Goal: Navigation & Orientation: Find specific page/section

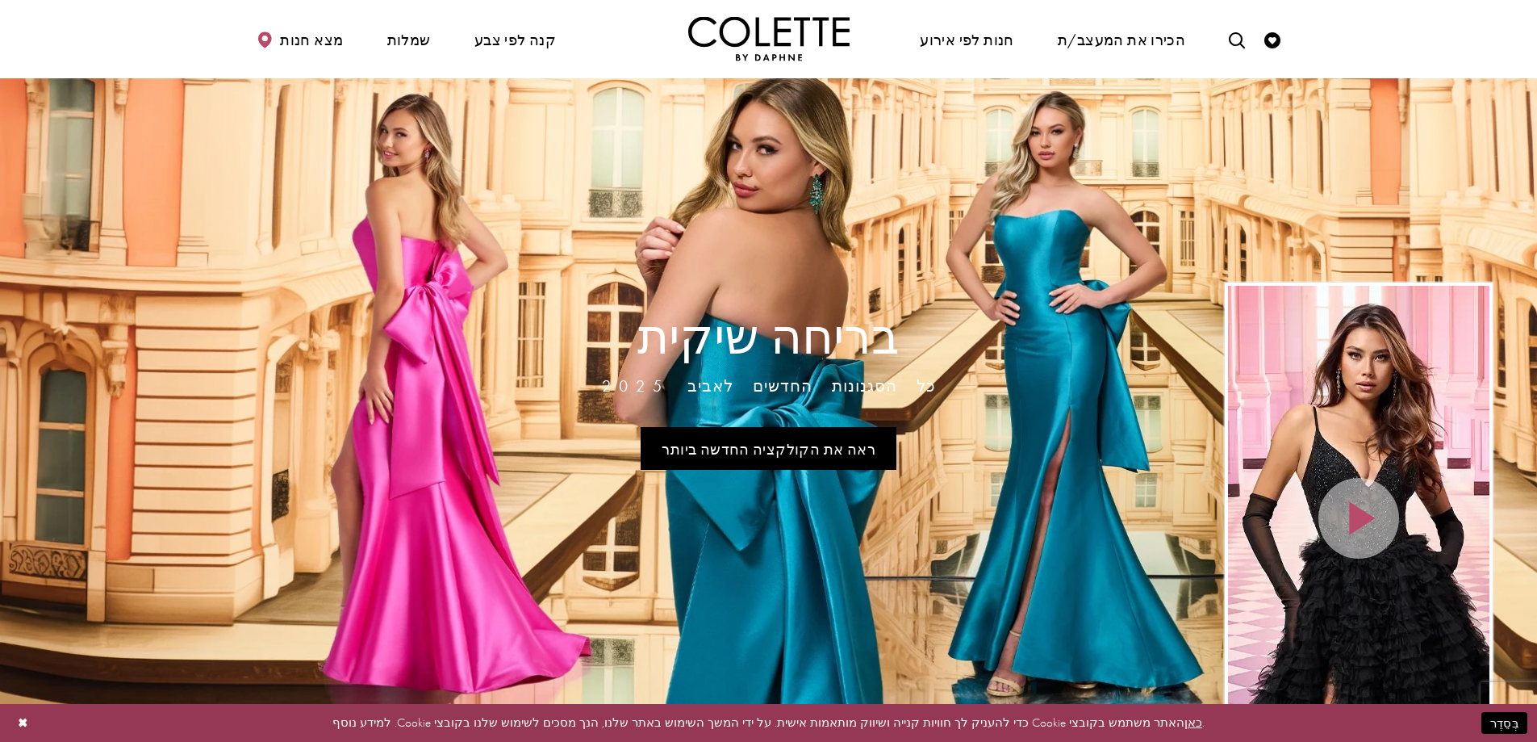
click at [616, 20] on ul "מצא חנות שמלות שמלות הִזדַמְנוּת המועדפים של DAF שמלות ערב" at bounding box center [502, 39] width 533 height 46
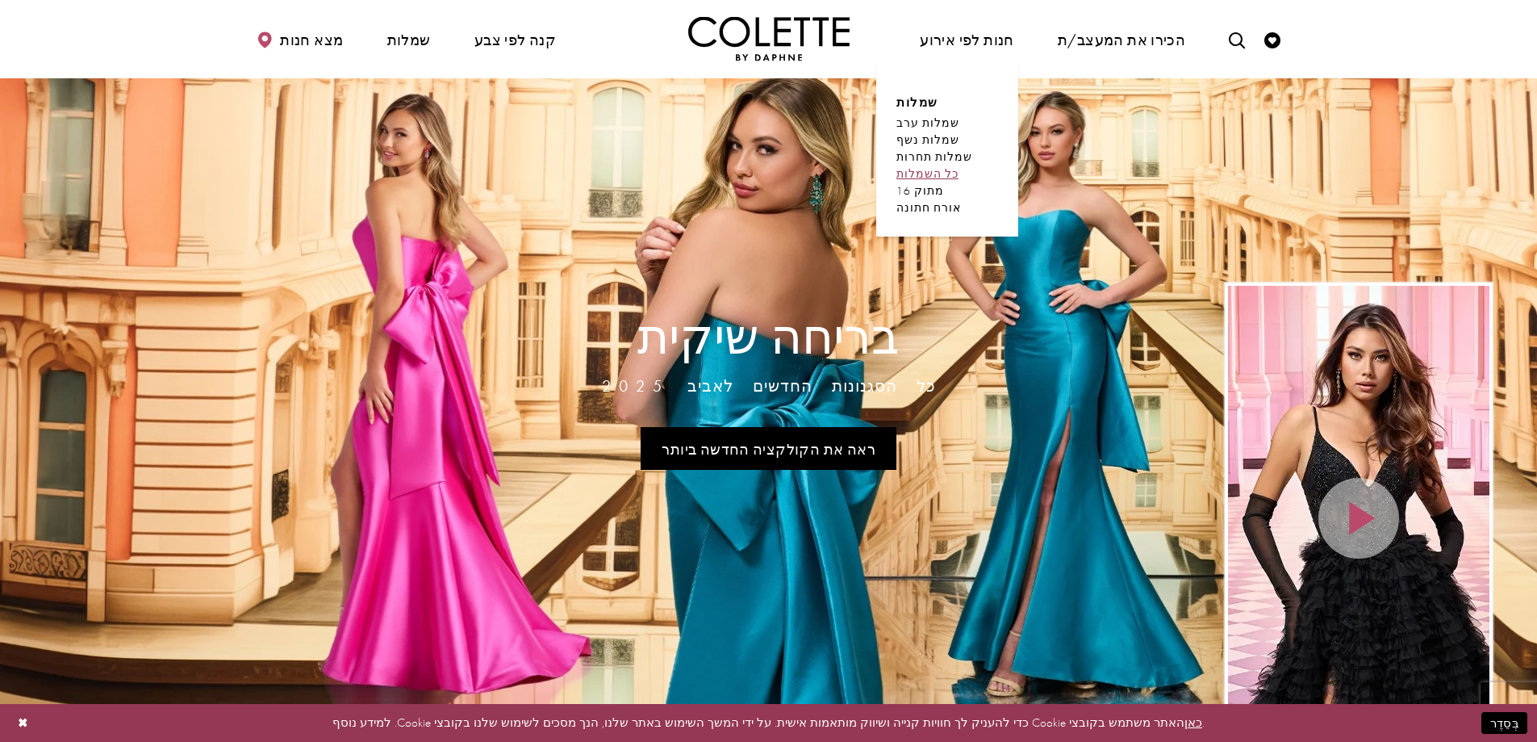
click at [930, 169] on font "כל השמלות" at bounding box center [928, 173] width 62 height 15
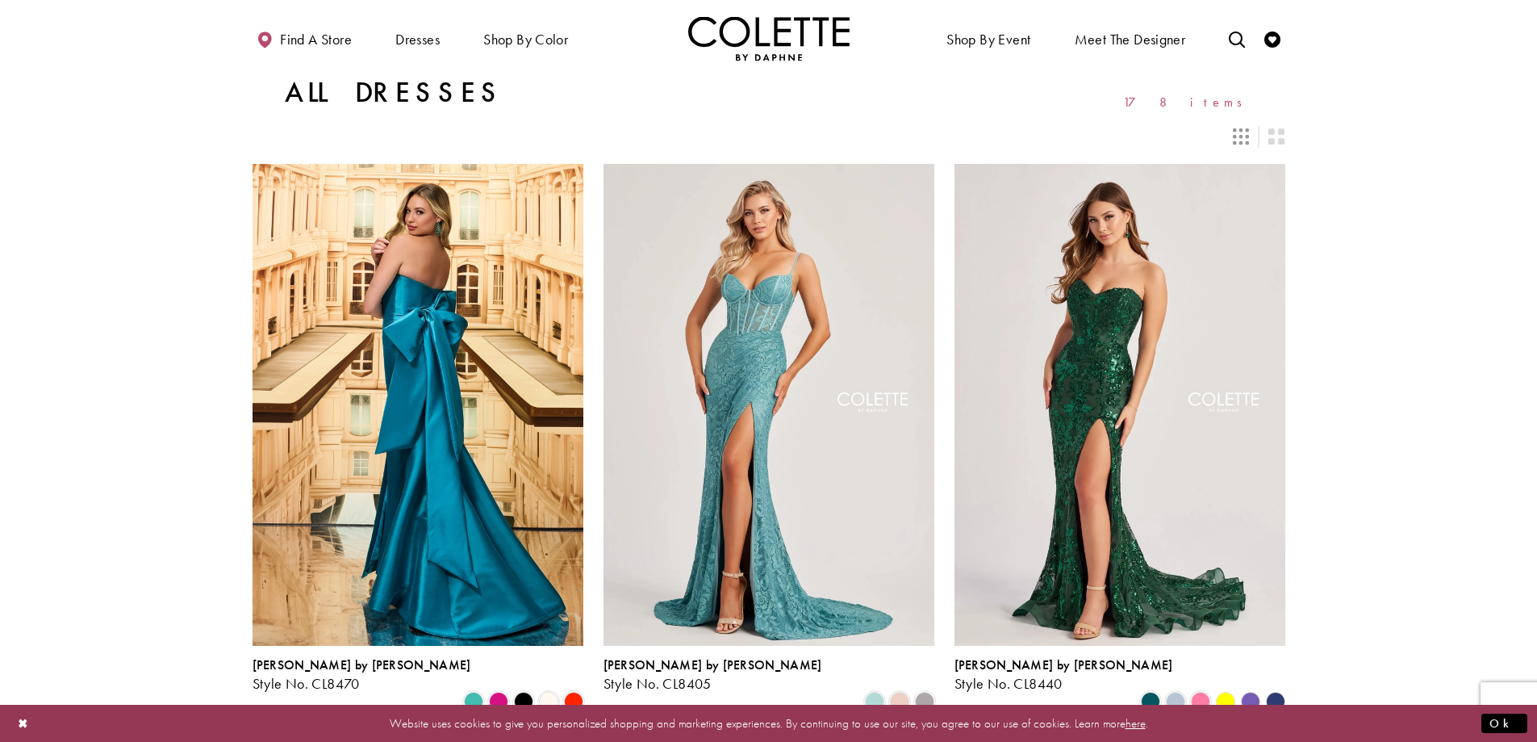
click at [1245, 136] on icon "Switch layout to 3 columns" at bounding box center [1241, 136] width 16 height 16
click at [1237, 142] on icon "Switch layout to 3 columns" at bounding box center [1241, 136] width 16 height 16
click at [1238, 142] on icon "Switch layout to 3 columns" at bounding box center [1241, 136] width 16 height 16
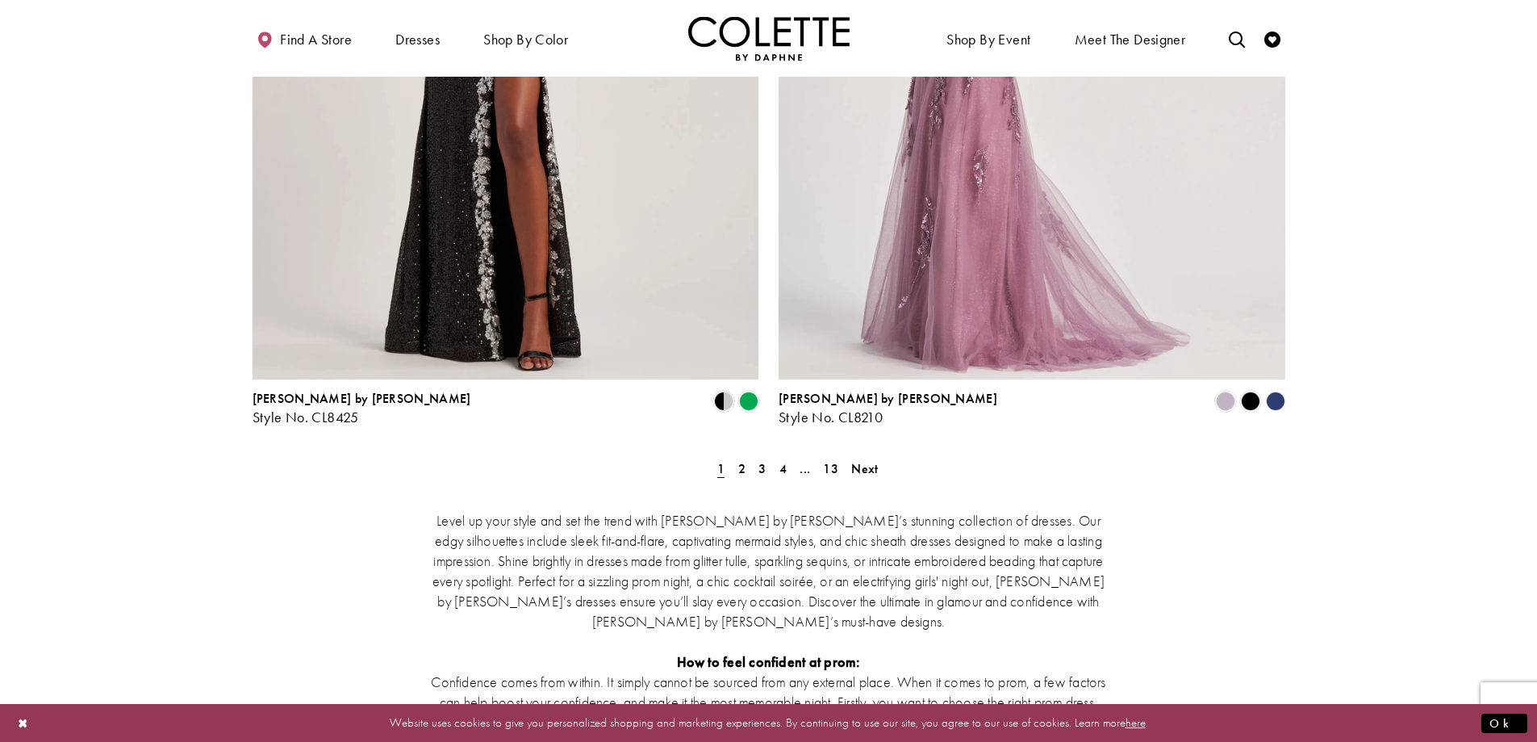
scroll to position [3006, 0]
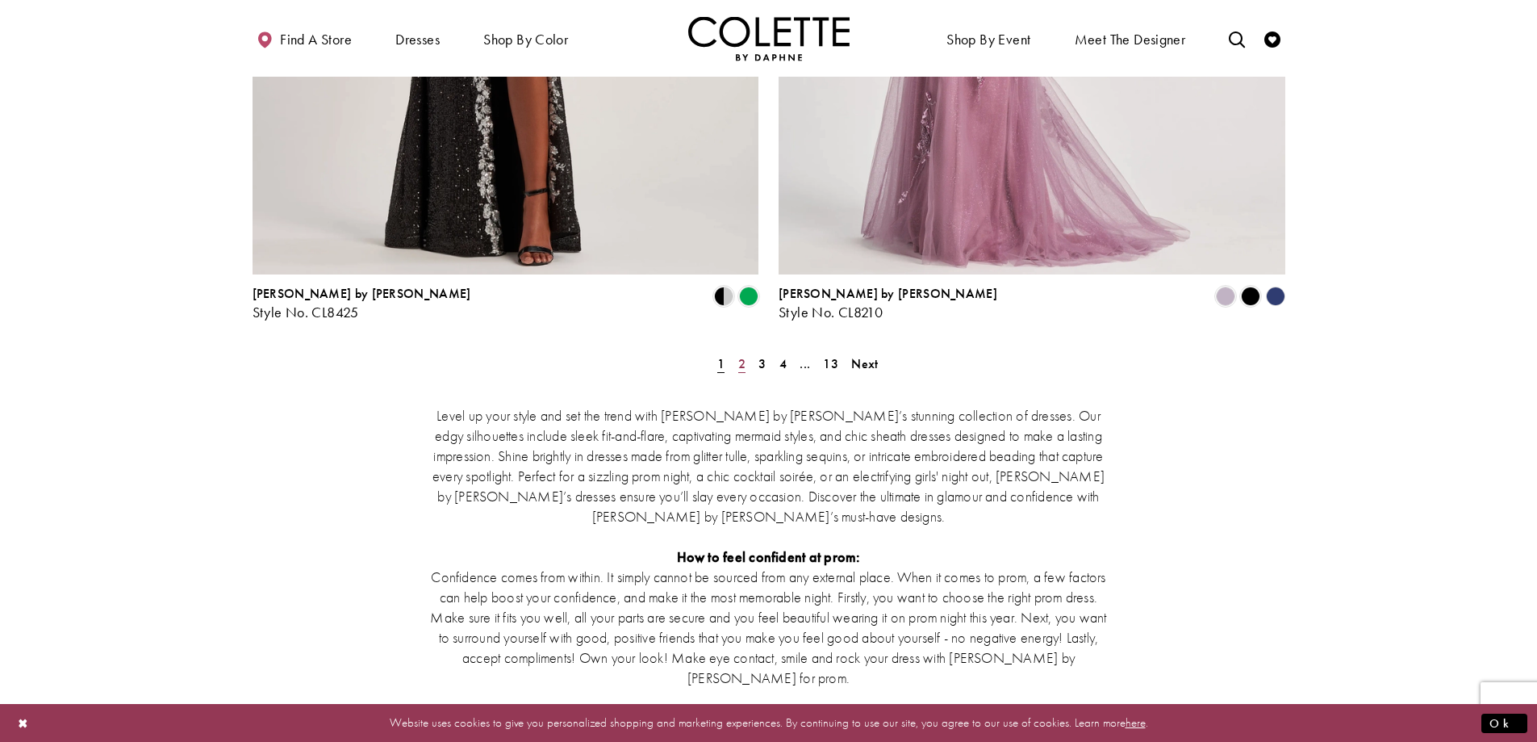
click at [739, 355] on span "2" at bounding box center [741, 363] width 7 height 17
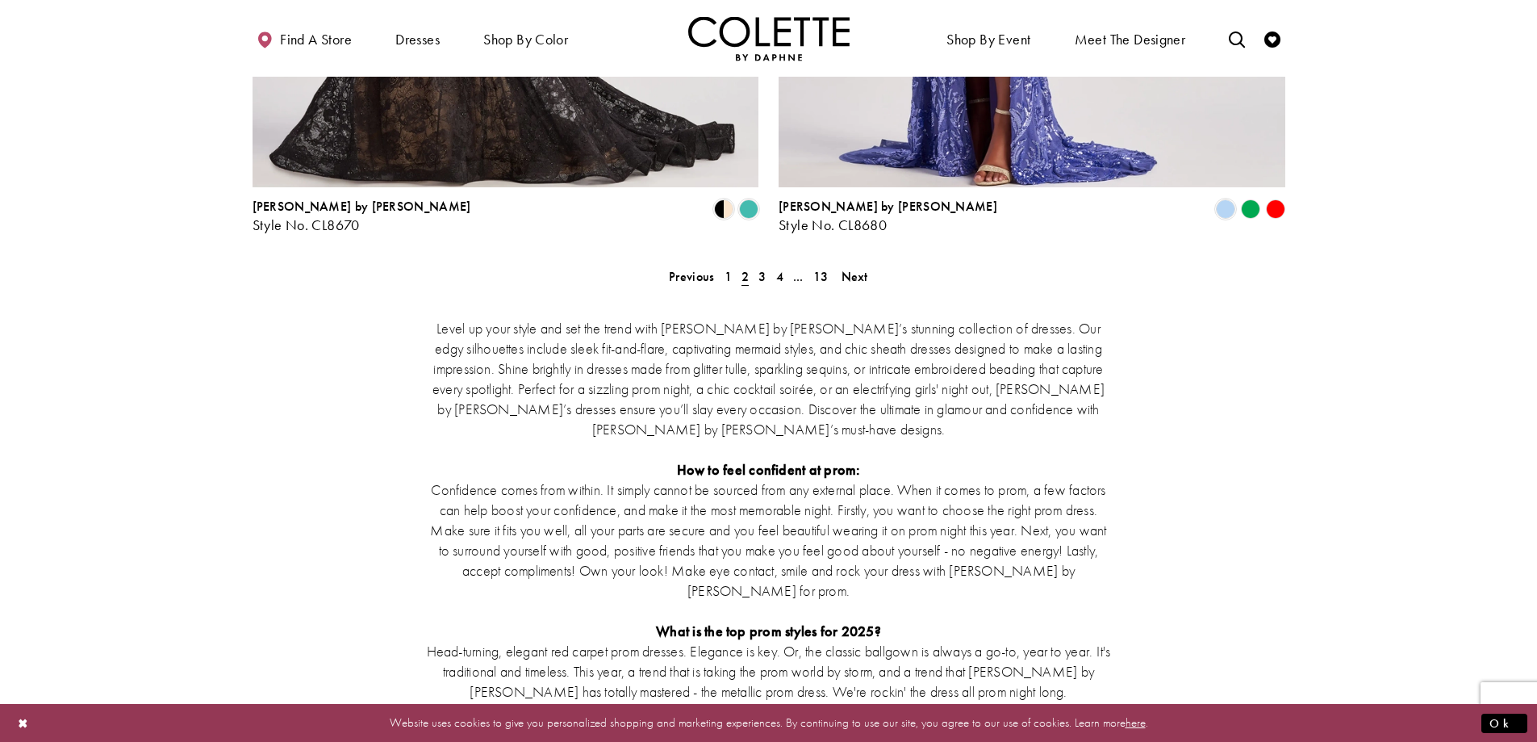
scroll to position [3084, 0]
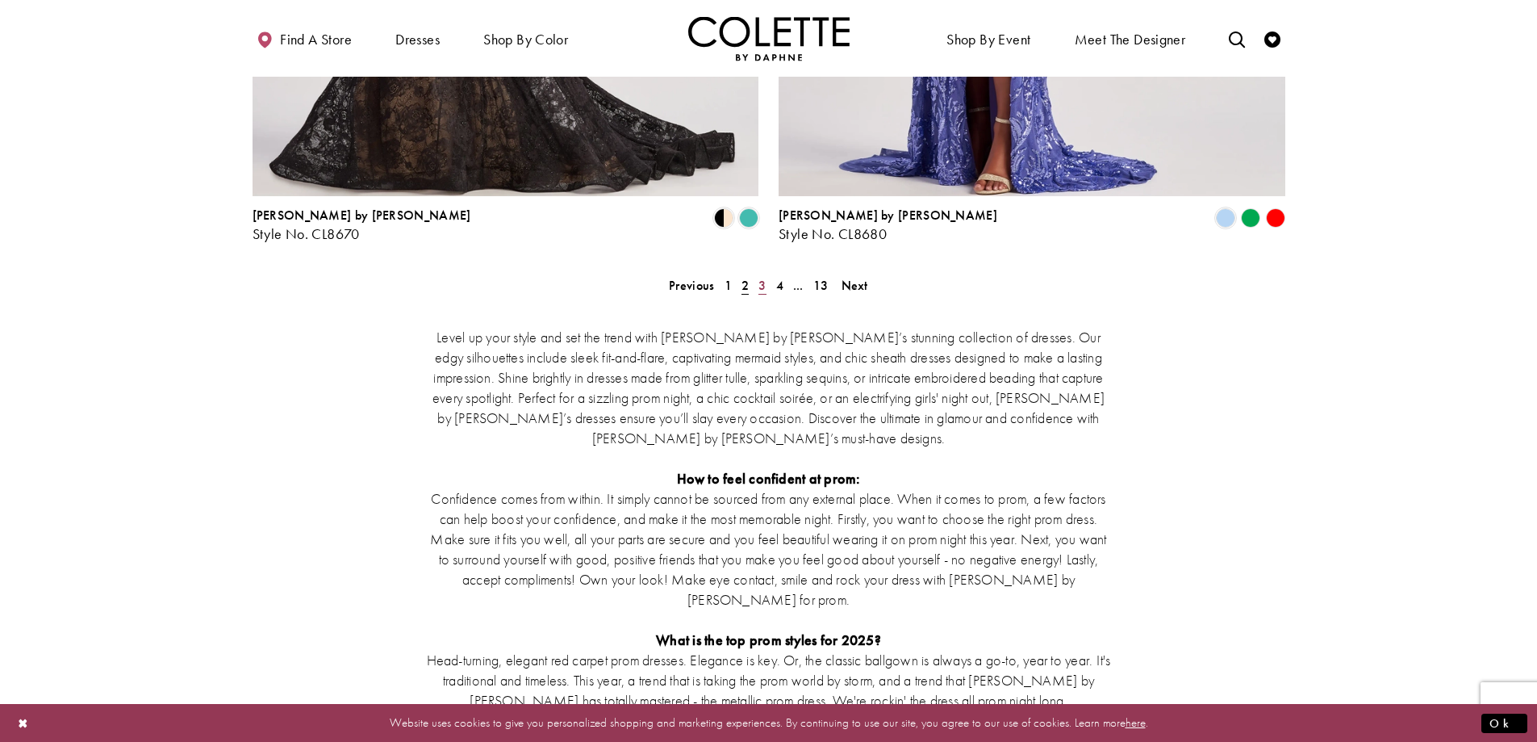
click at [759, 277] on span "3" at bounding box center [762, 285] width 7 height 17
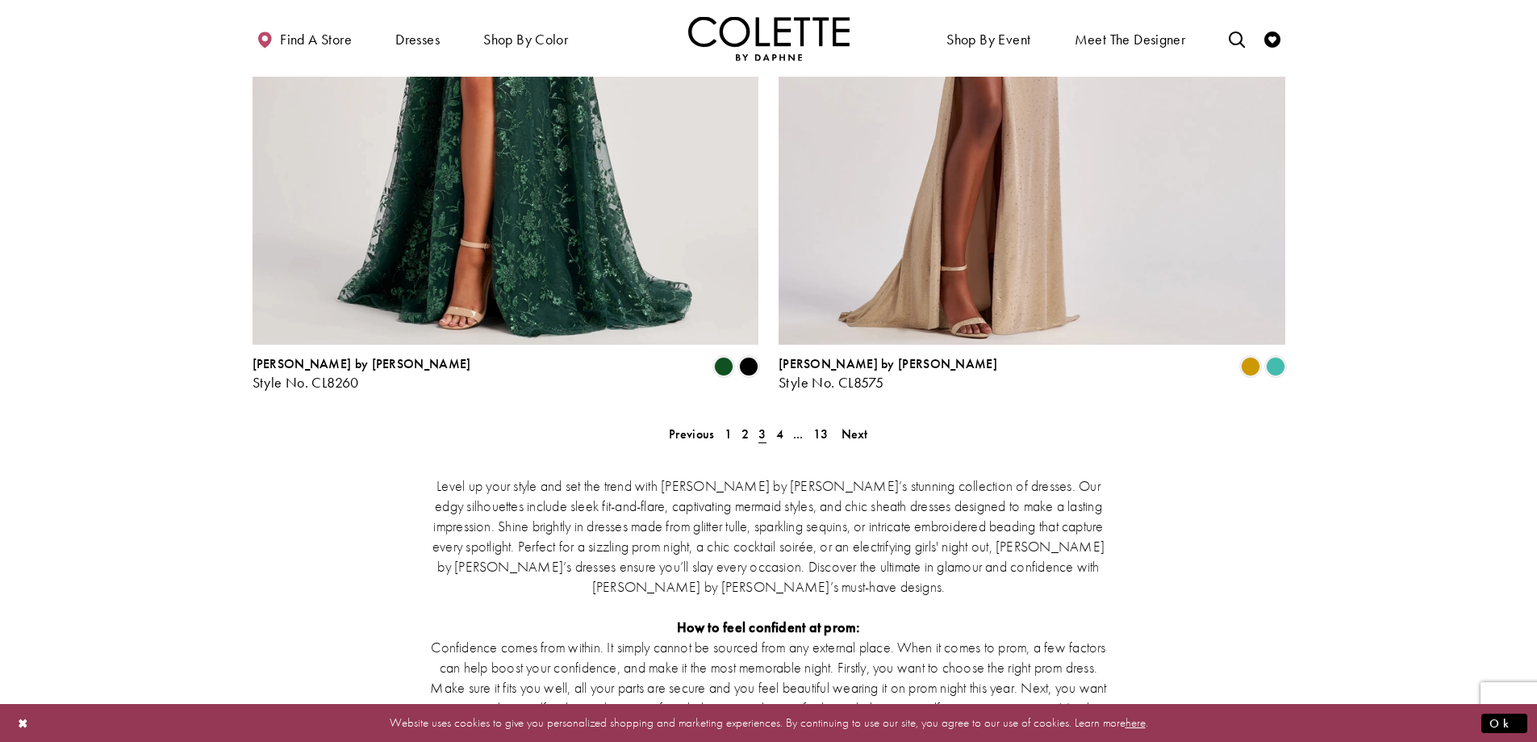
scroll to position [2946, 0]
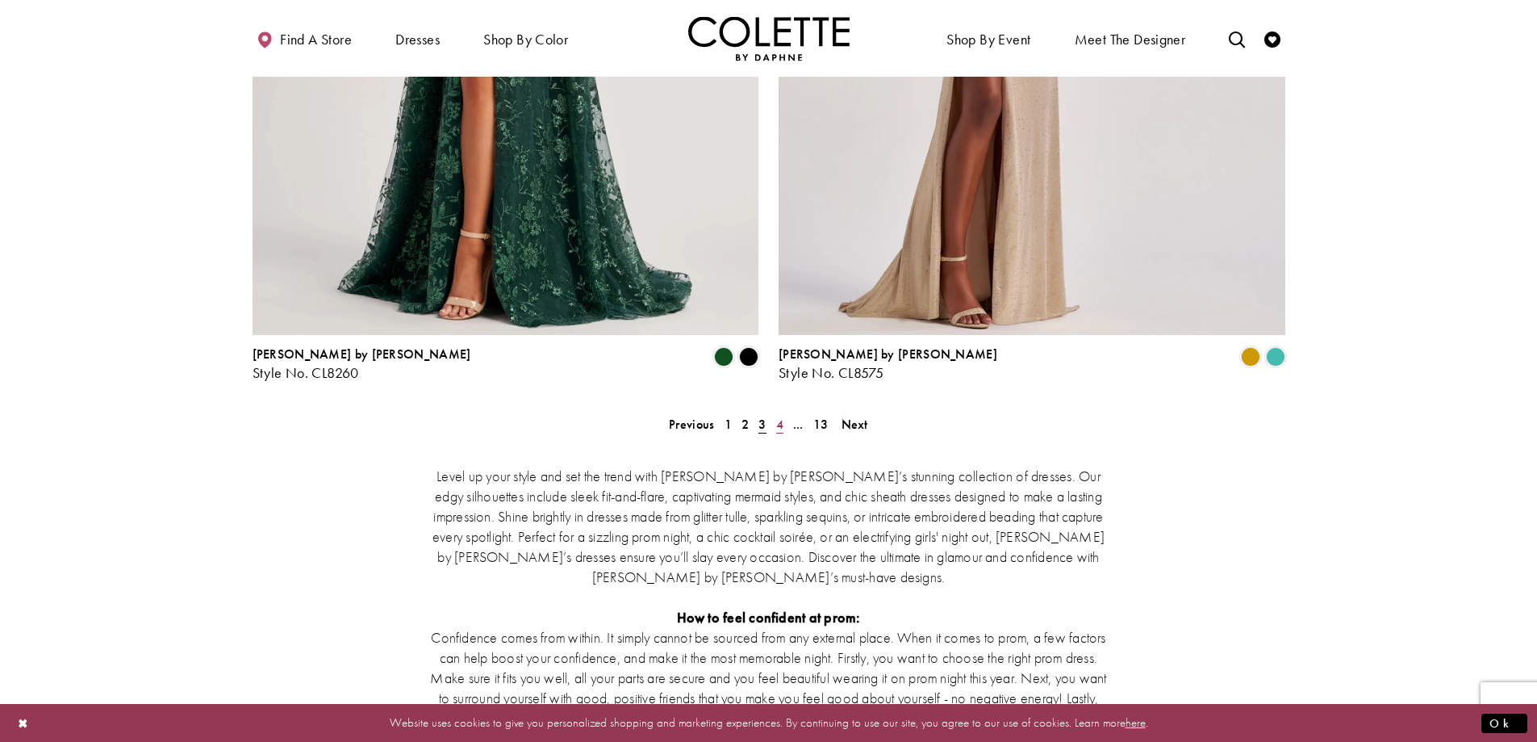
drag, startPoint x: 781, startPoint y: 343, endPoint x: 773, endPoint y: 351, distance: 11.4
click at [780, 416] on span "4" at bounding box center [779, 424] width 7 height 17
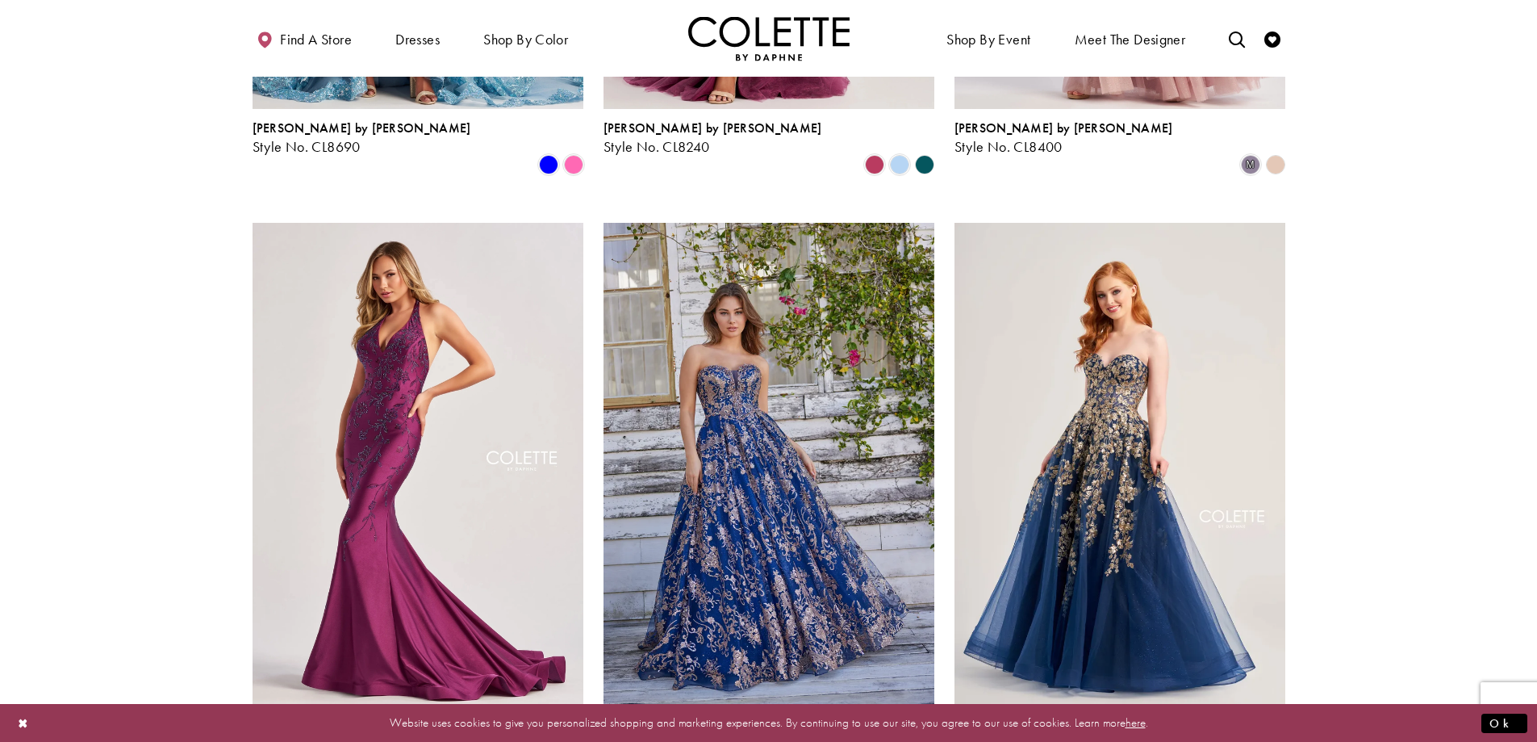
scroll to position [1745, 0]
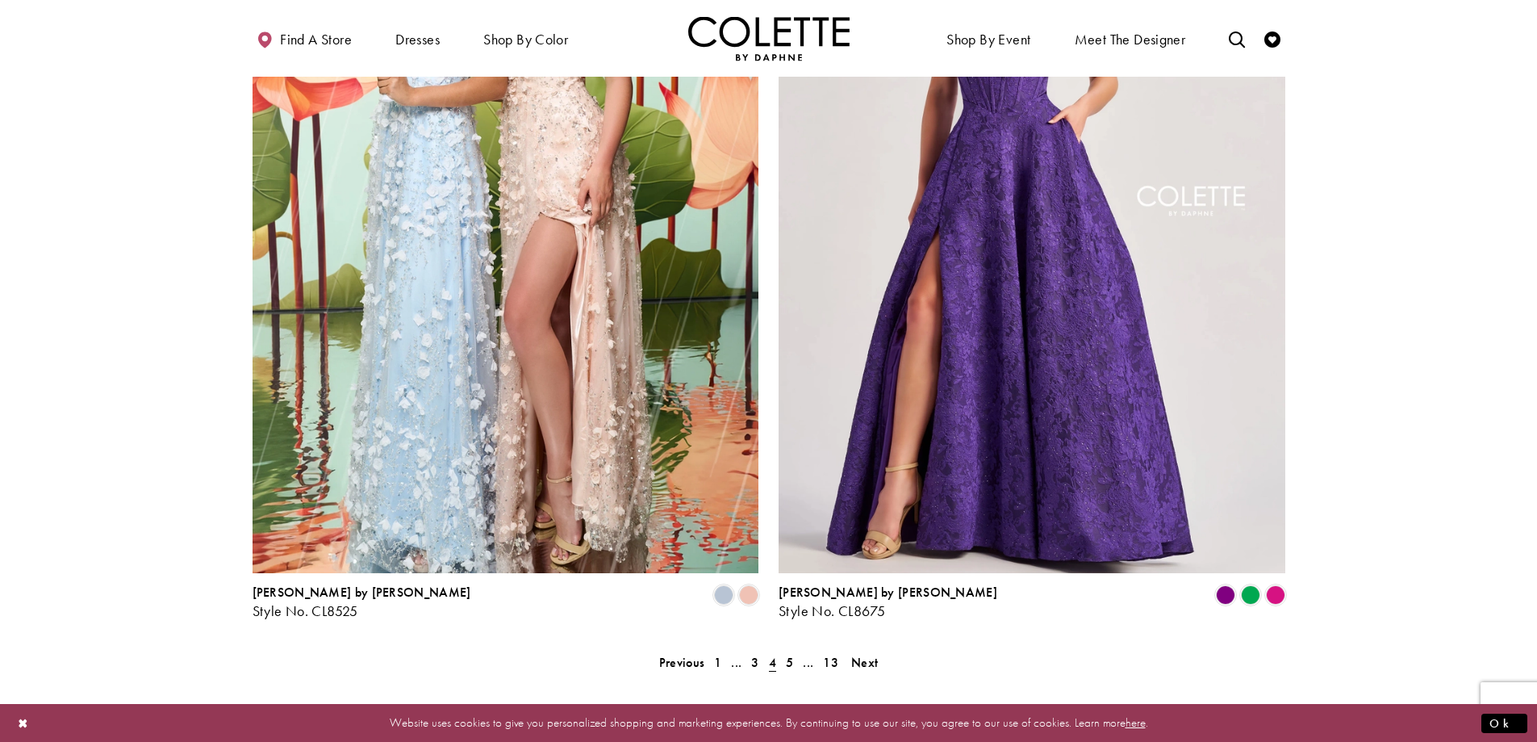
scroll to position [3060, 0]
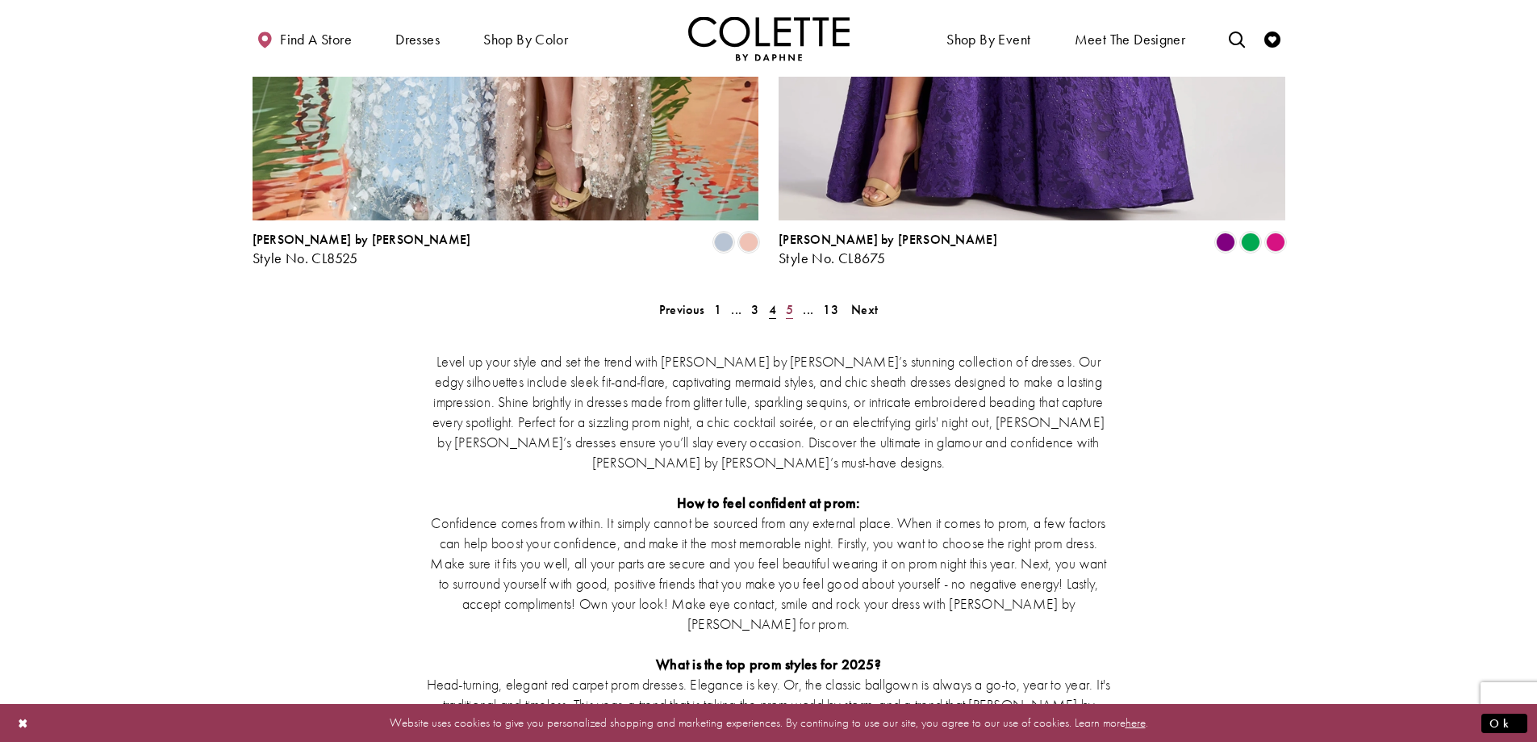
click at [792, 301] on span "5" at bounding box center [789, 309] width 7 height 17
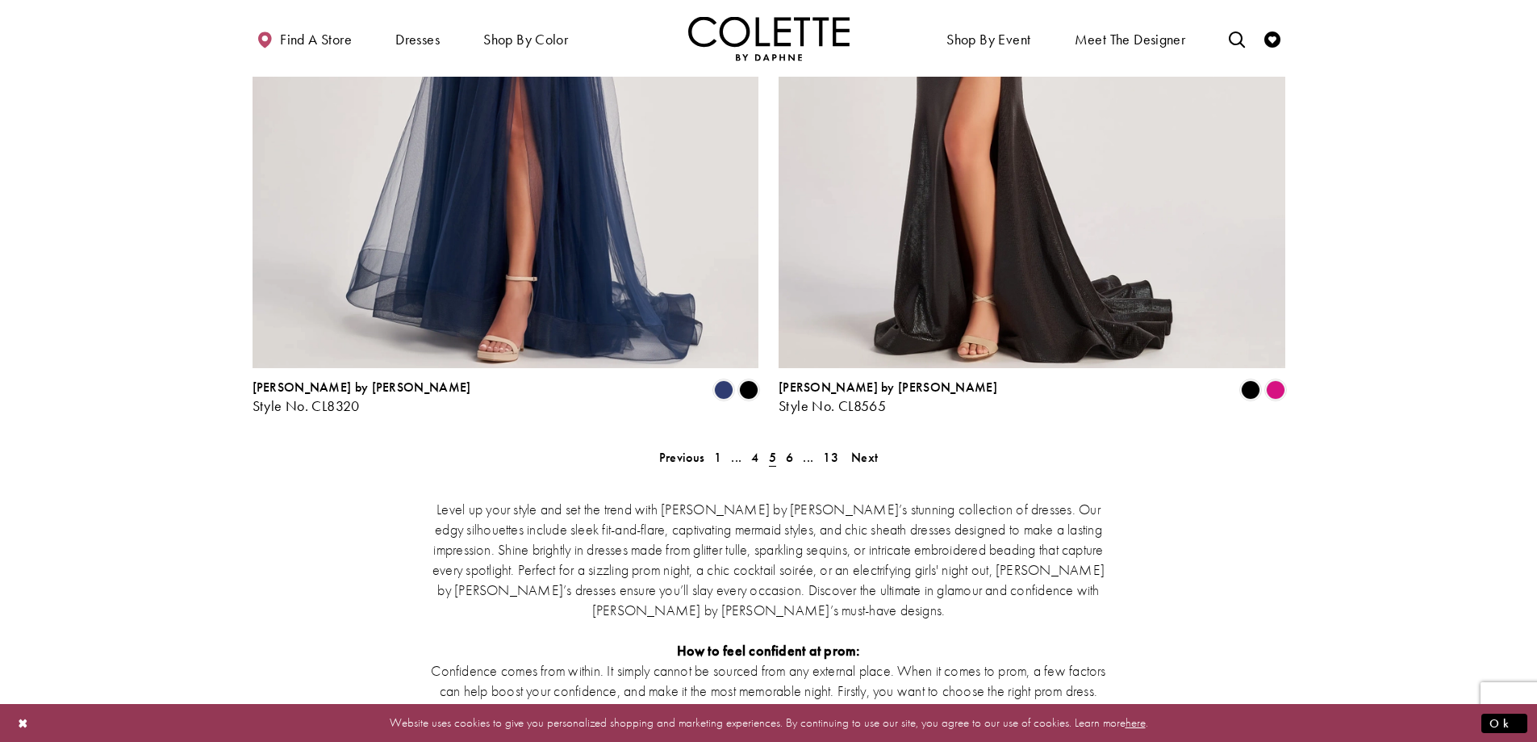
scroll to position [2984, 0]
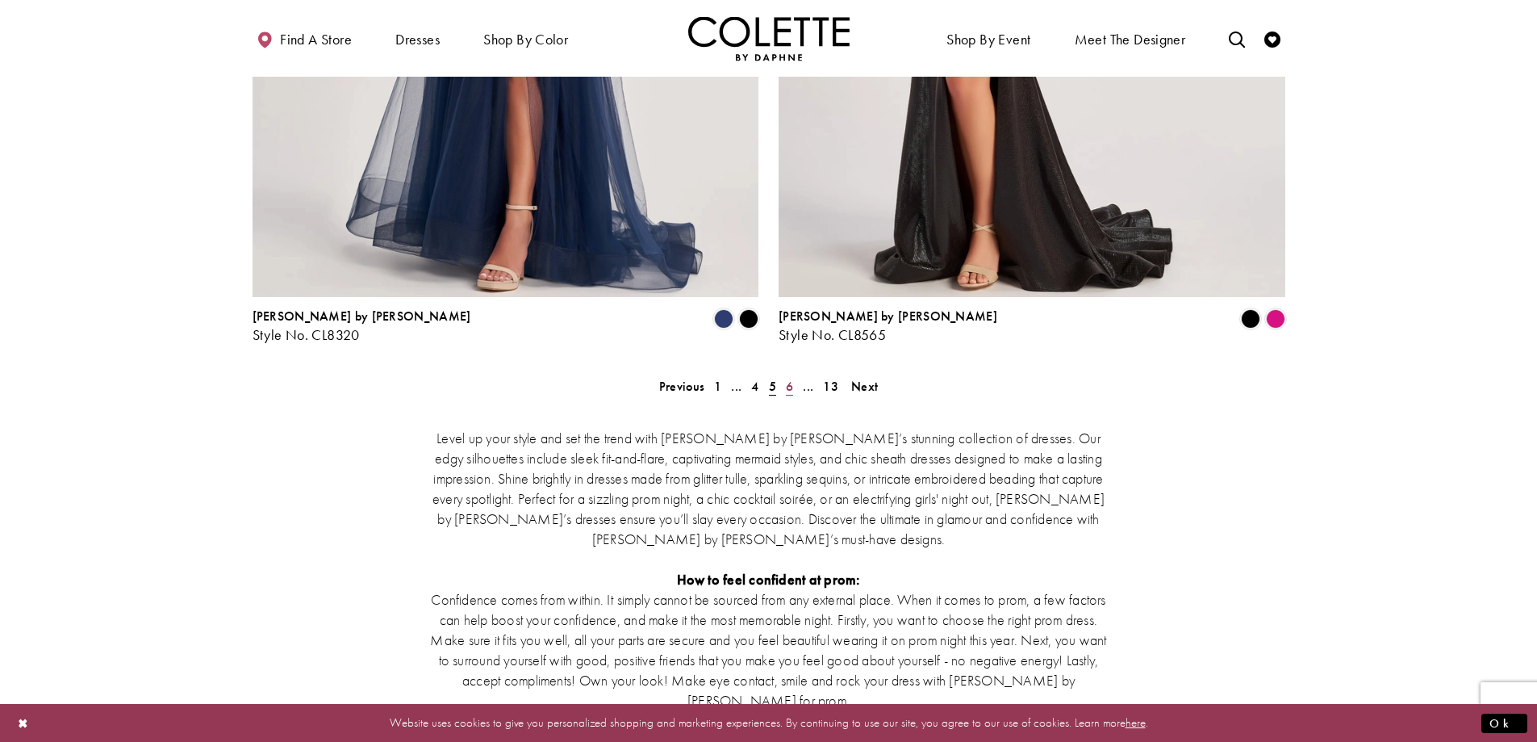
click at [788, 378] on span "6" at bounding box center [789, 386] width 7 height 17
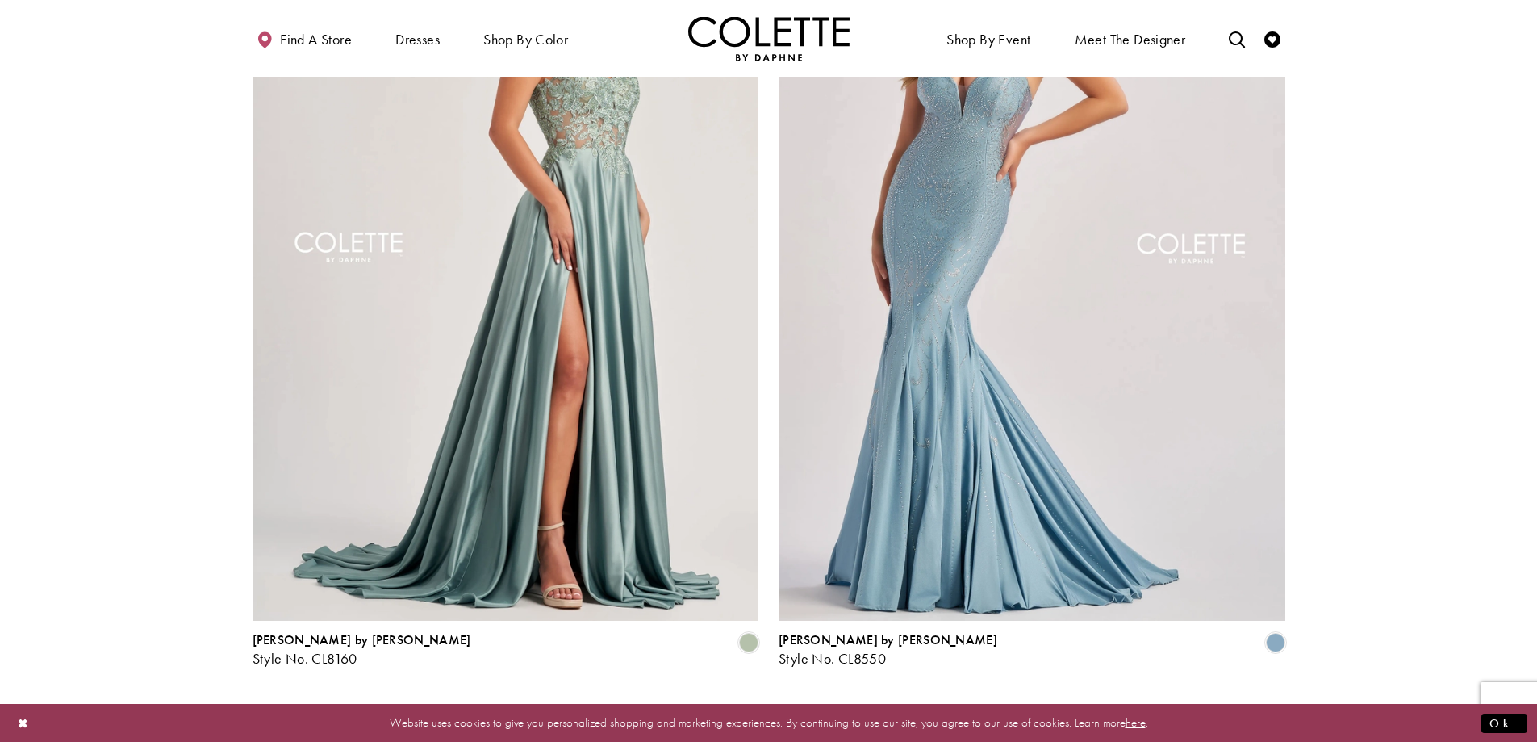
scroll to position [2932, 0]
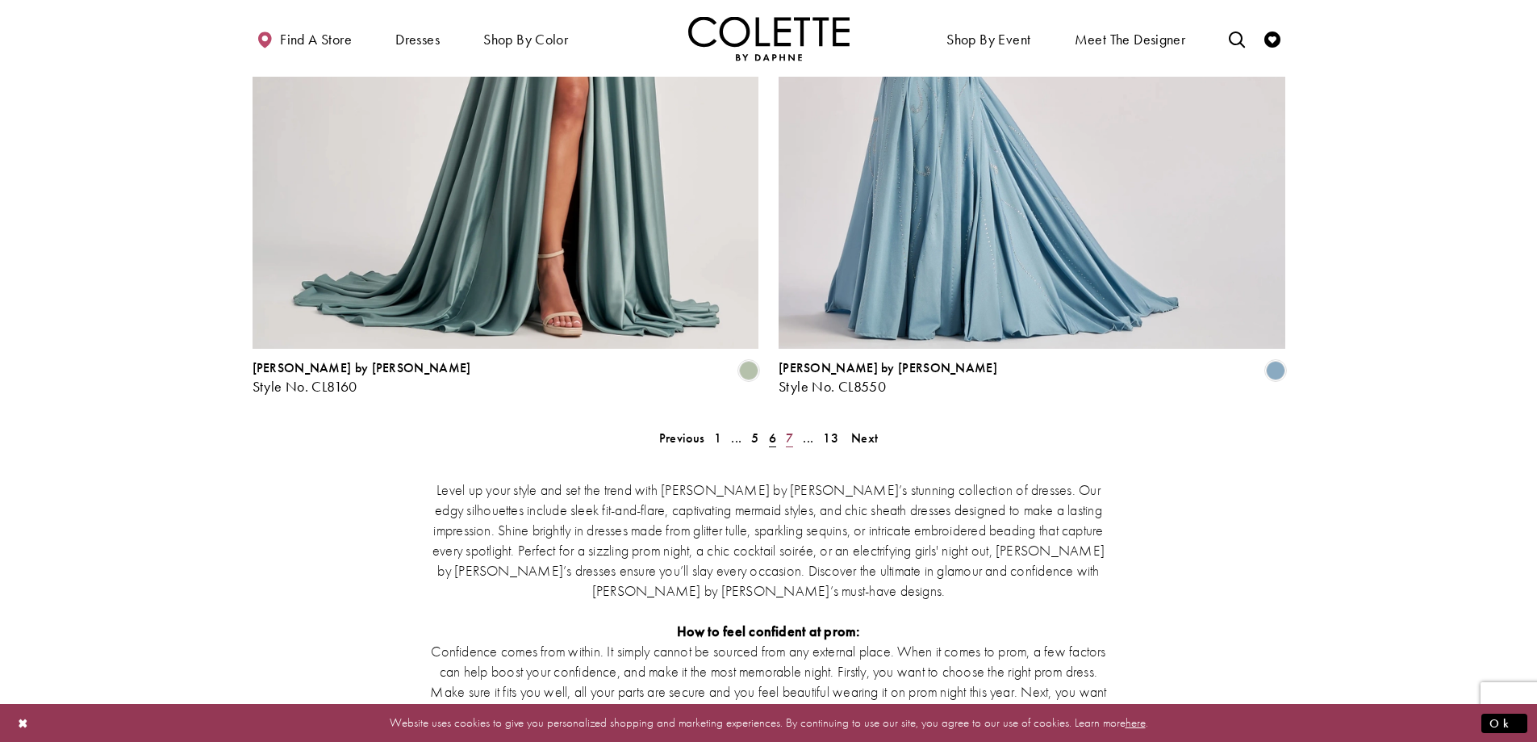
click at [787, 429] on span "7" at bounding box center [789, 437] width 7 height 17
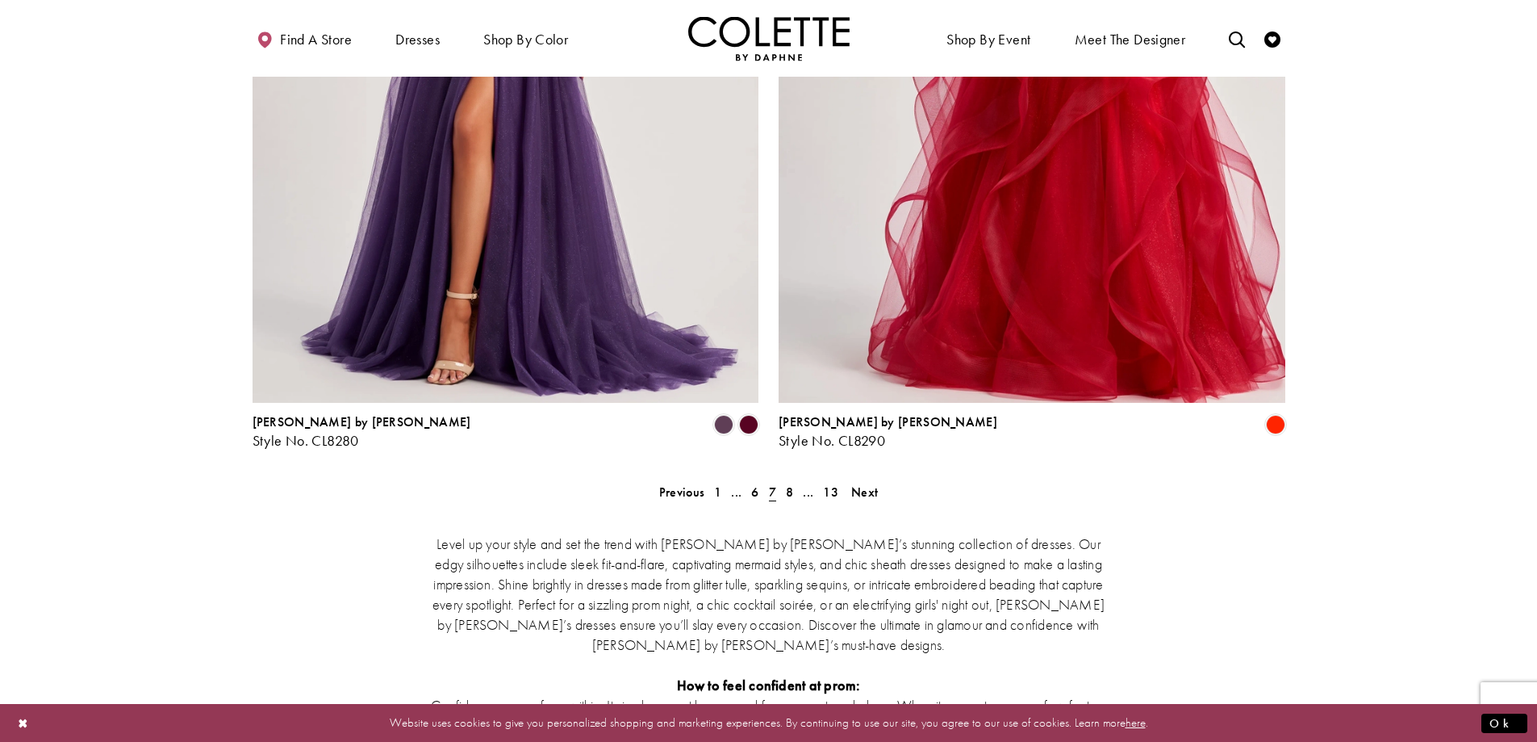
scroll to position [2917, 0]
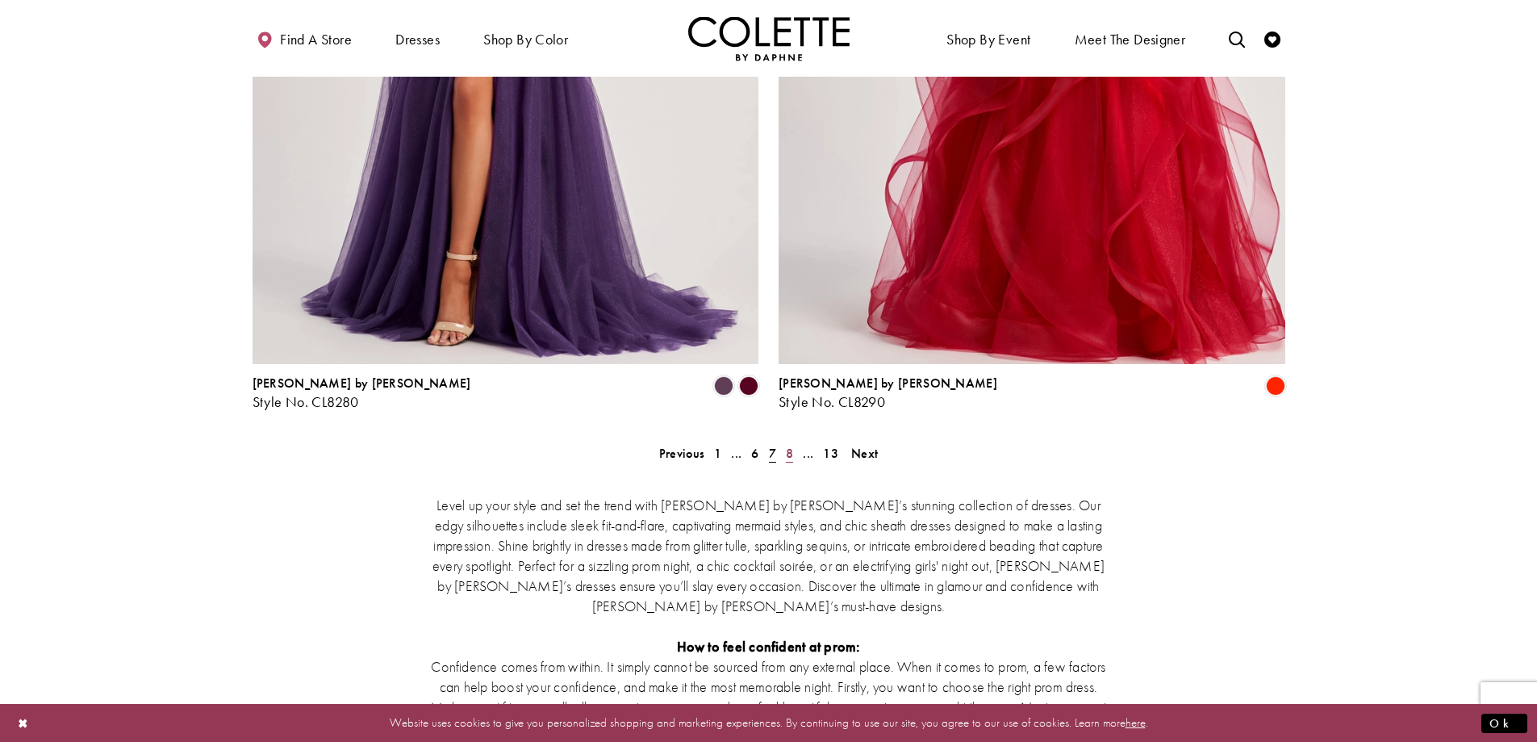
click at [790, 445] on span "8" at bounding box center [789, 453] width 7 height 17
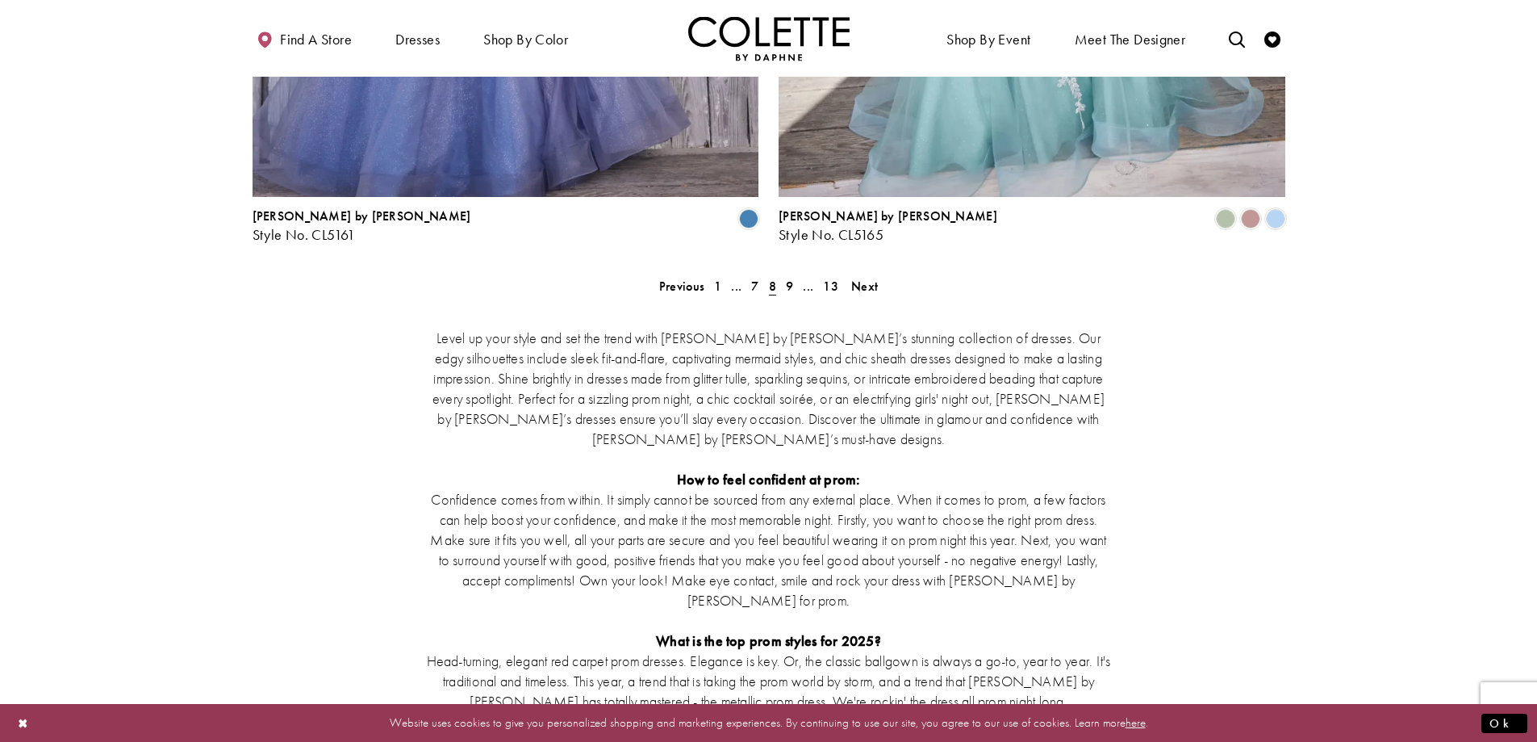
scroll to position [3064, 0]
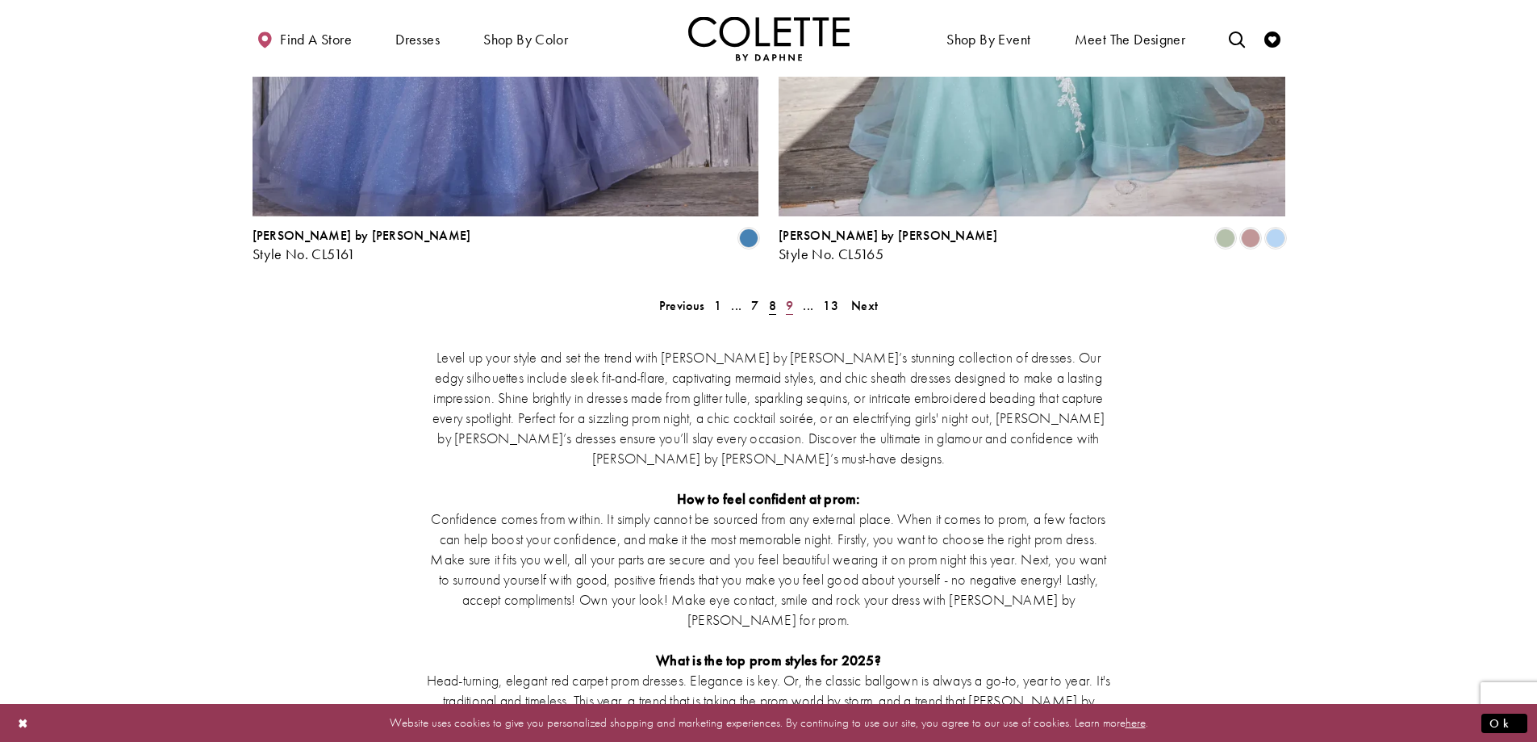
click at [792, 297] on span "9" at bounding box center [789, 305] width 7 height 17
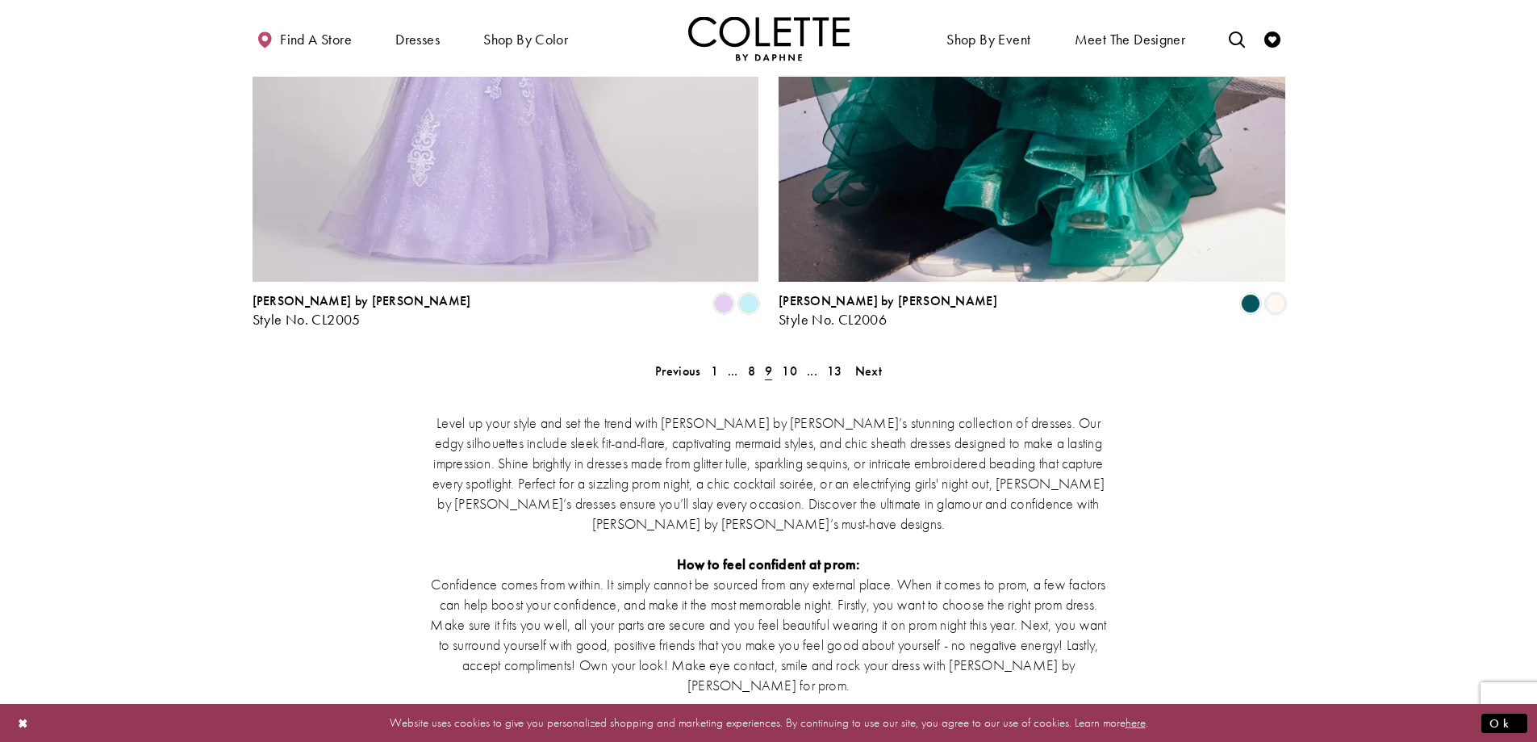
scroll to position [3060, 0]
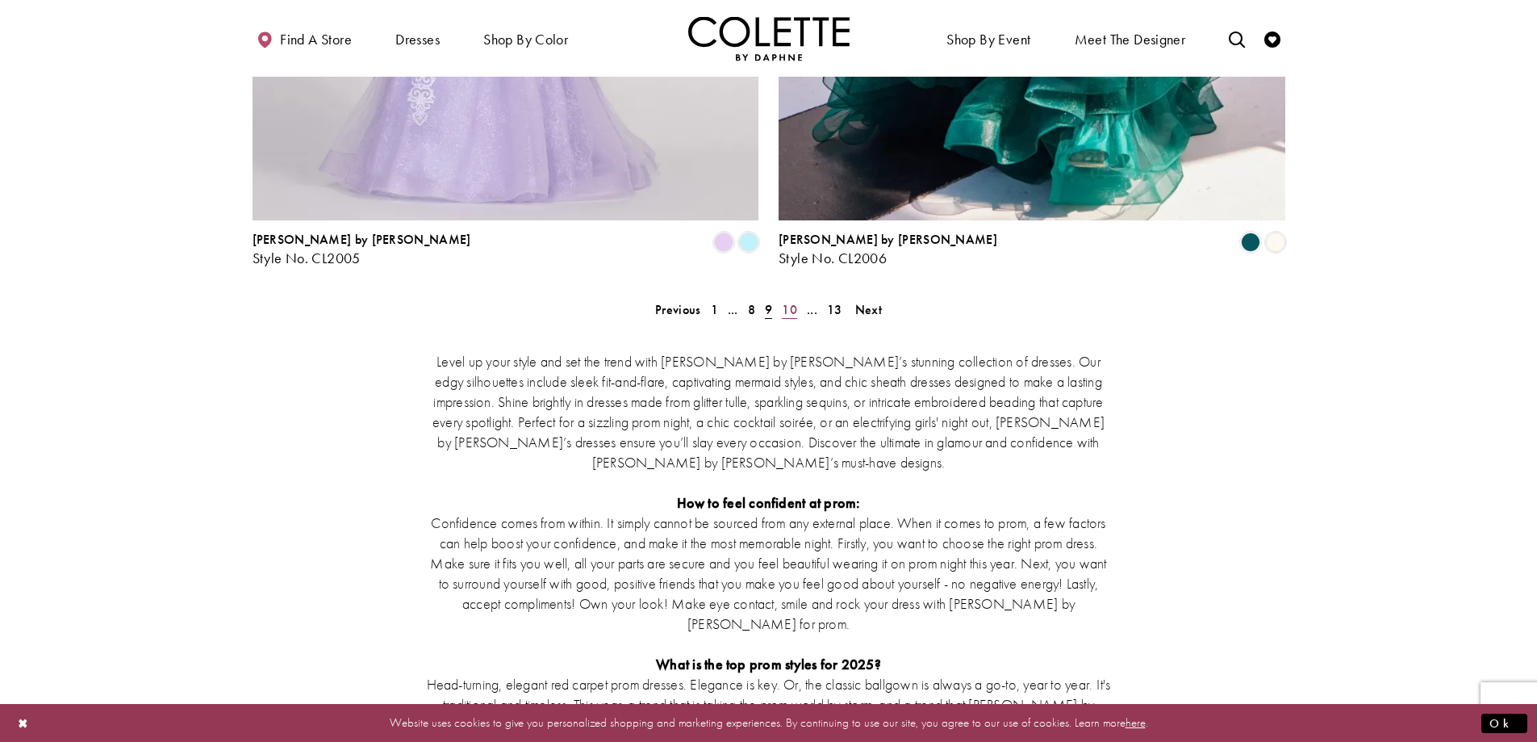
click at [796, 301] on span "10" at bounding box center [789, 309] width 15 height 17
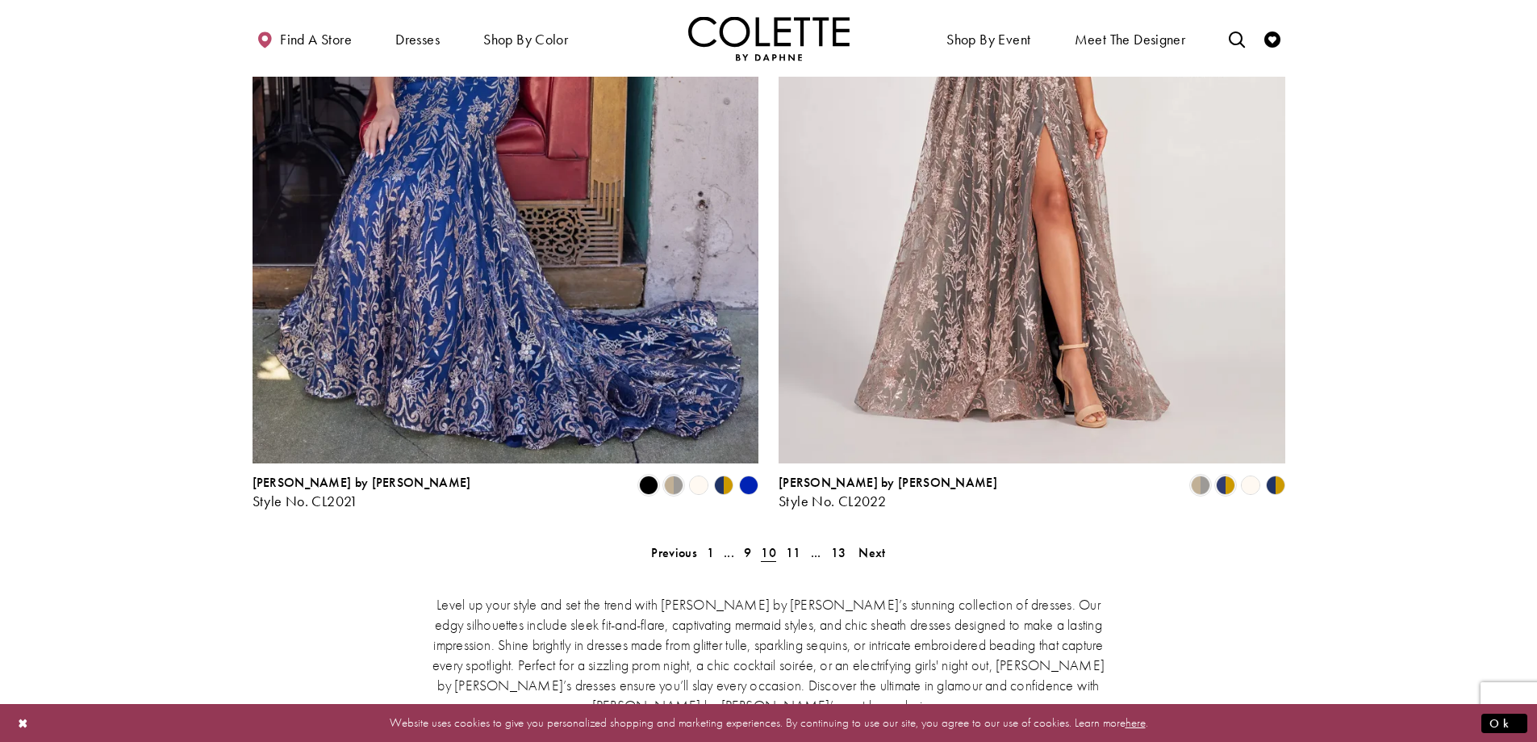
scroll to position [2808, 0]
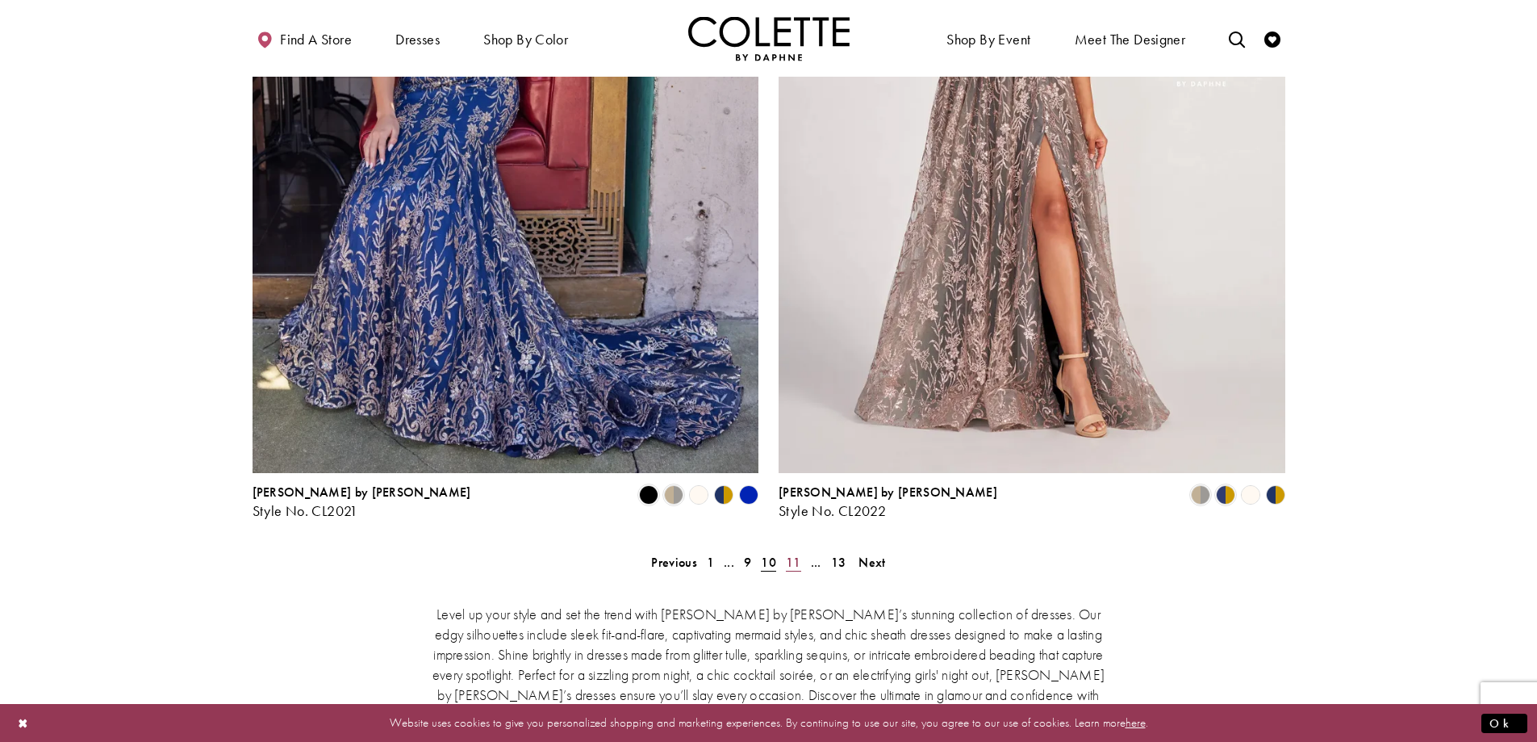
click at [798, 554] on span "11" at bounding box center [793, 562] width 15 height 17
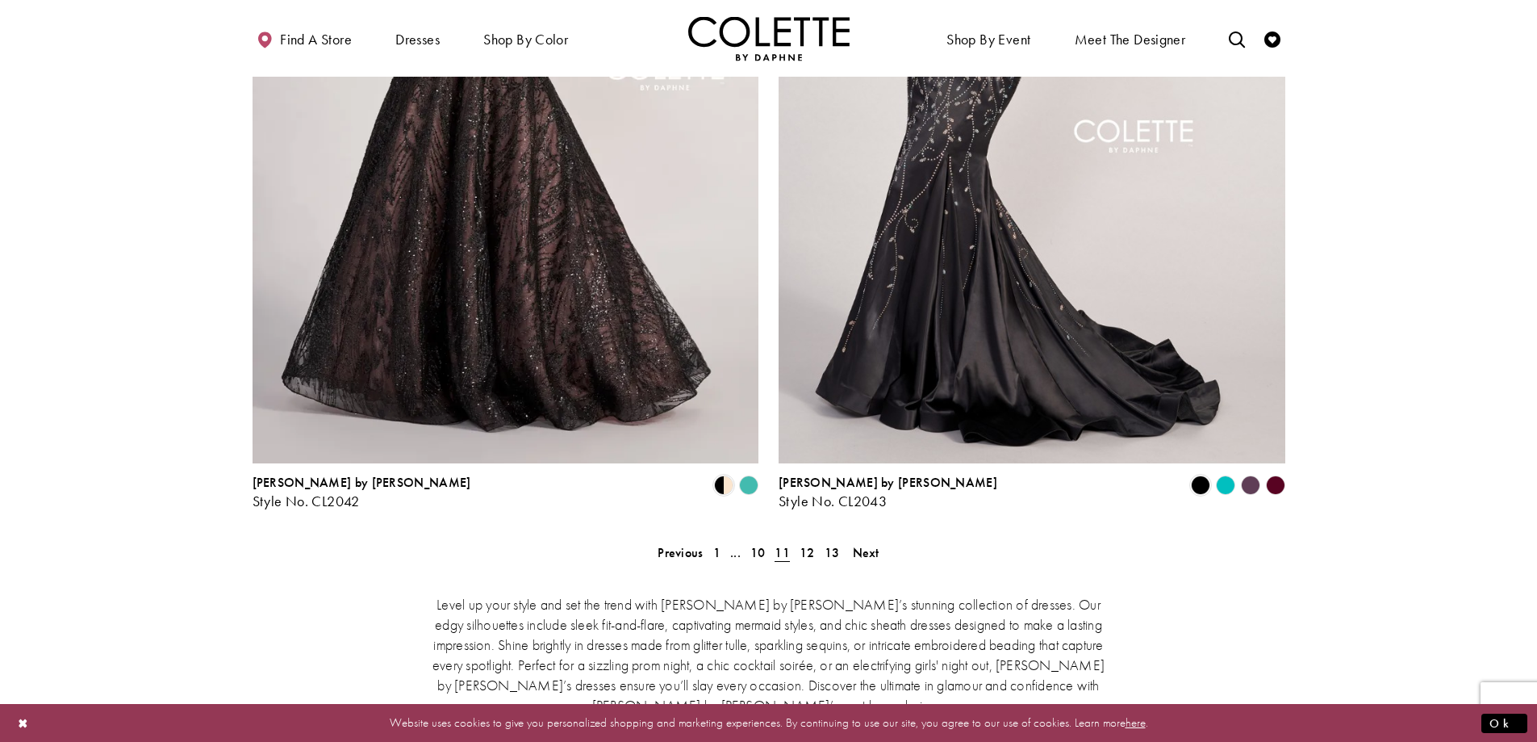
scroll to position [2994, 0]
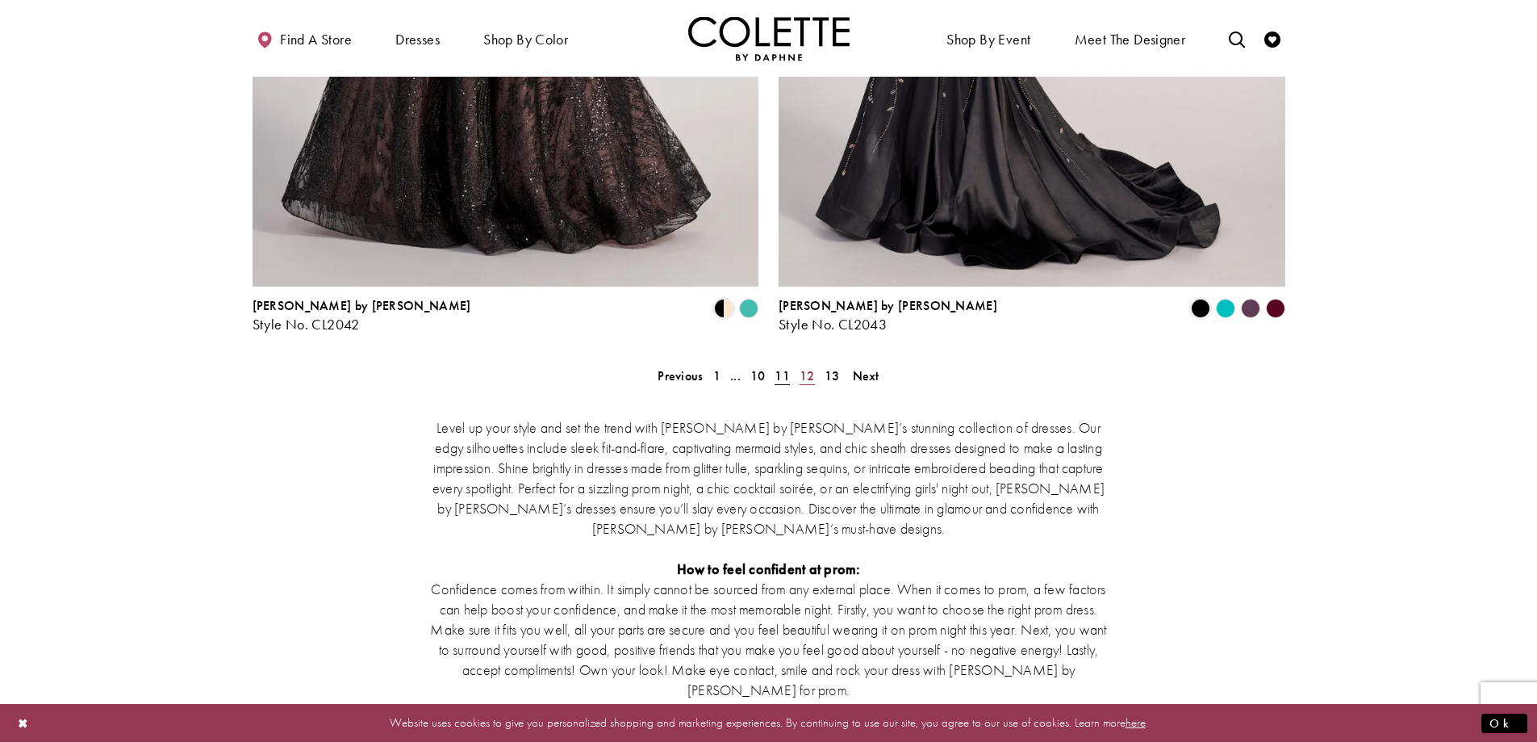
click at [812, 367] on span "12" at bounding box center [807, 375] width 15 height 17
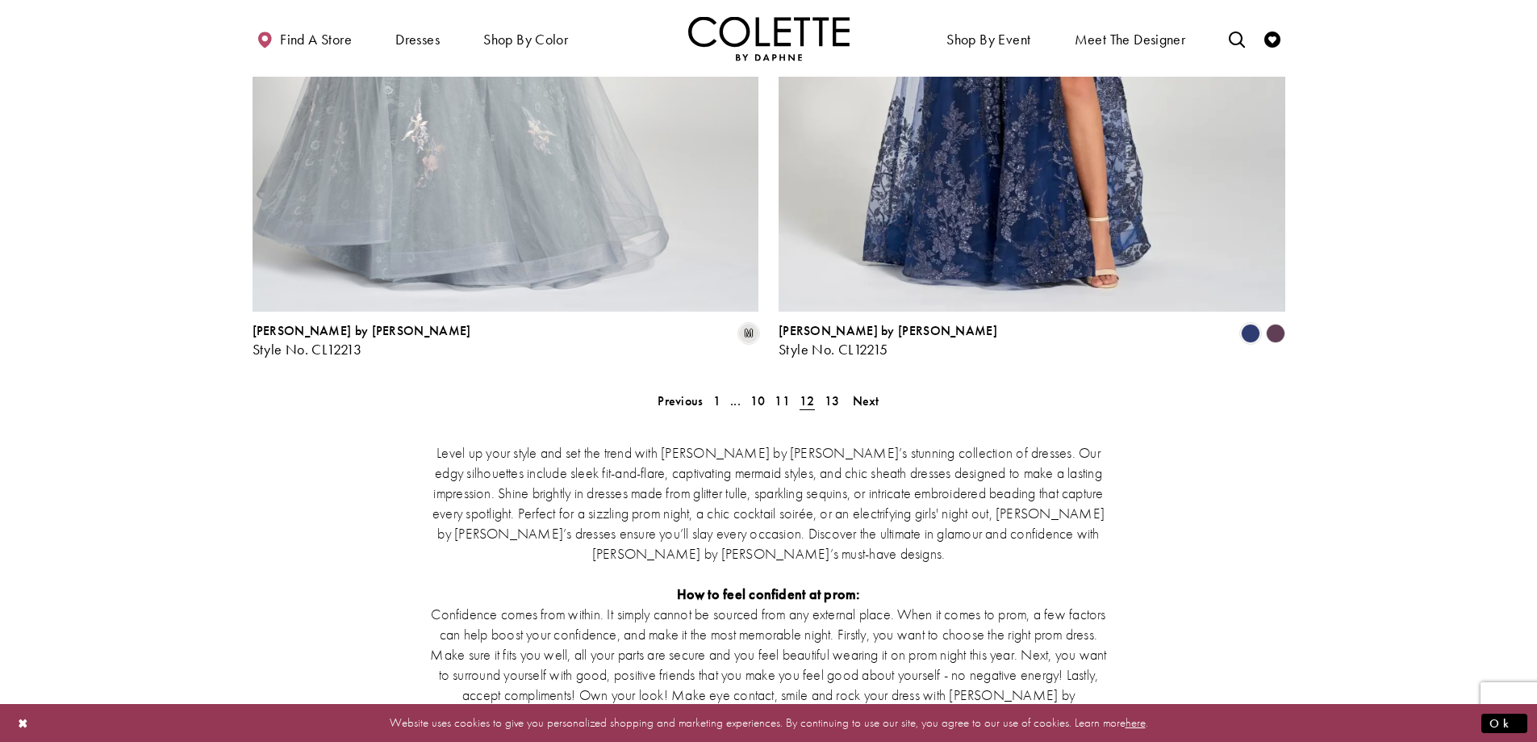
scroll to position [2979, 0]
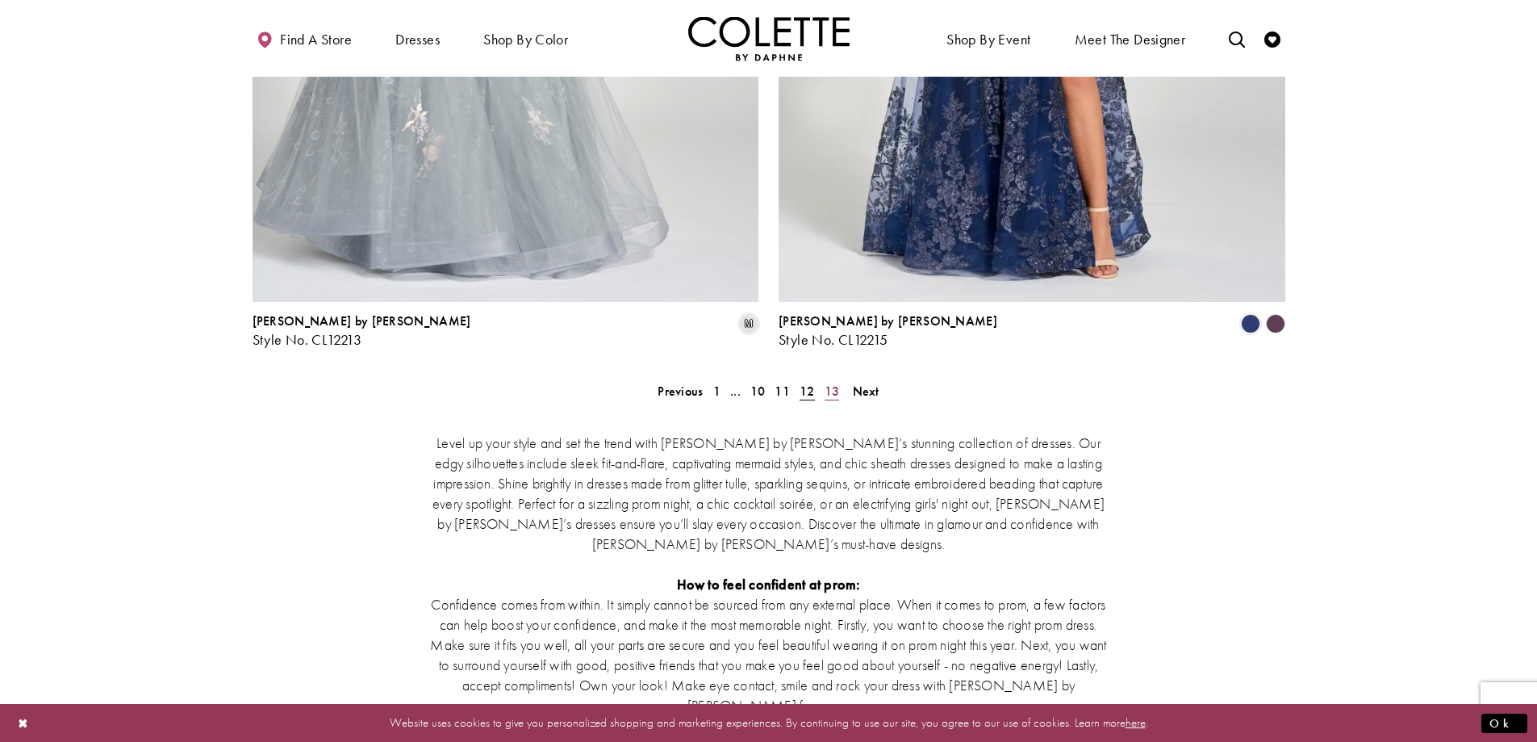
click at [827, 383] on span "13" at bounding box center [832, 391] width 15 height 17
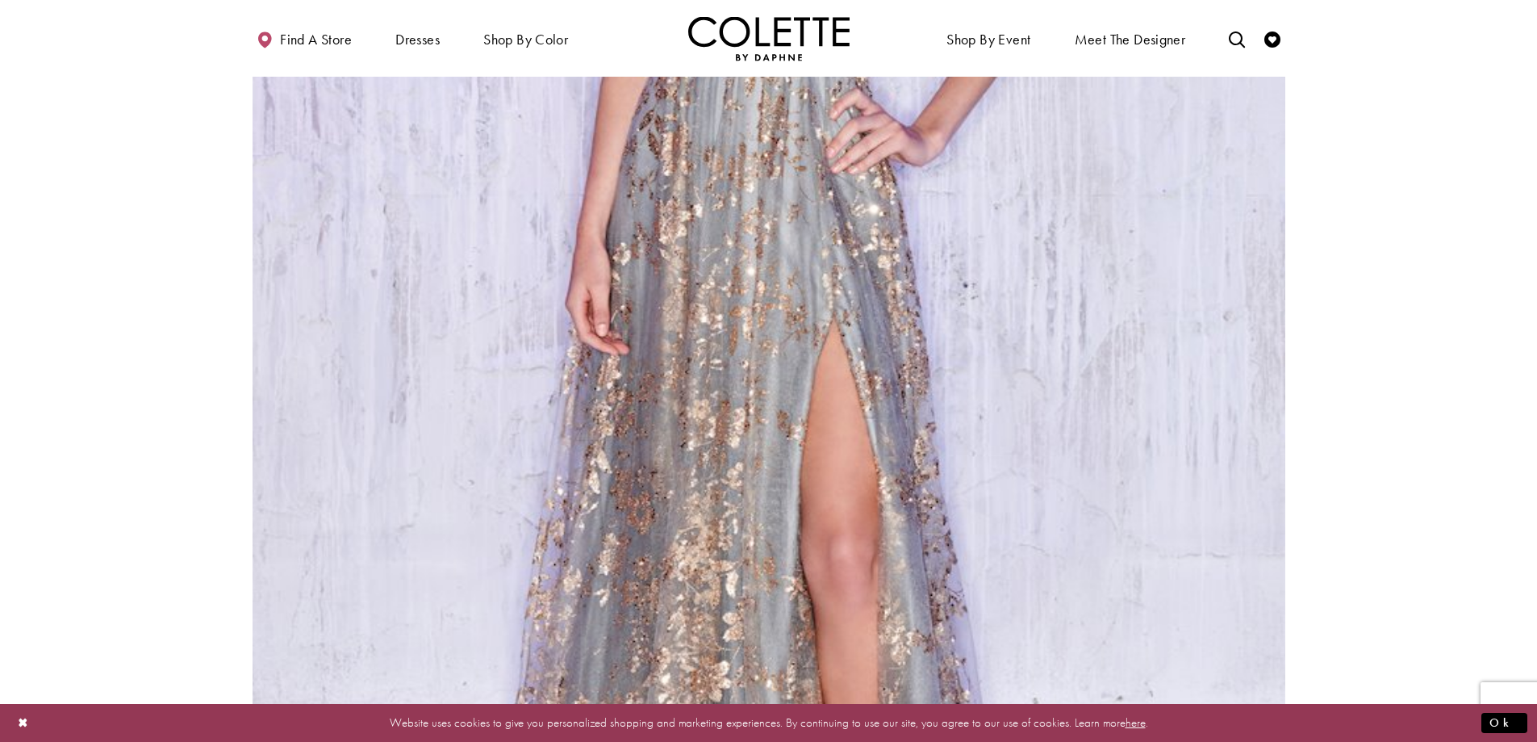
scroll to position [2871, 0]
